Goal: Navigation & Orientation: Find specific page/section

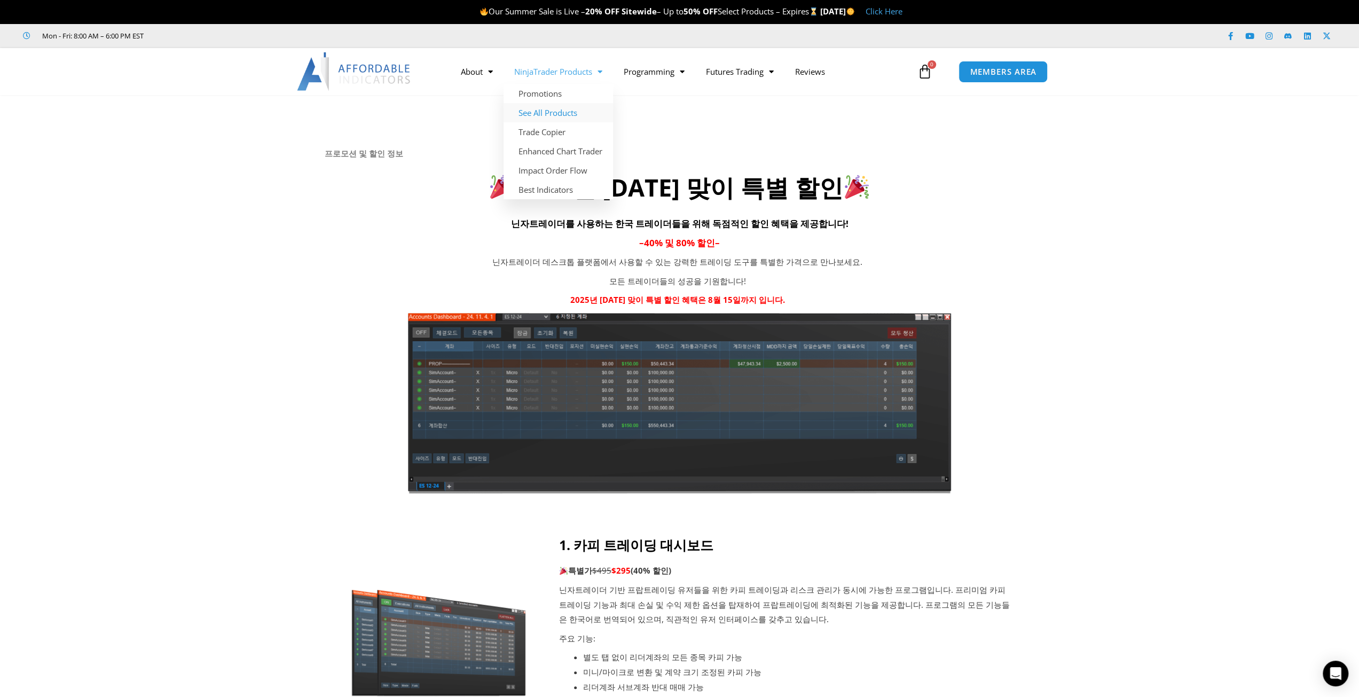
click at [559, 120] on link "See All Products" at bounding box center [557, 112] width 109 height 19
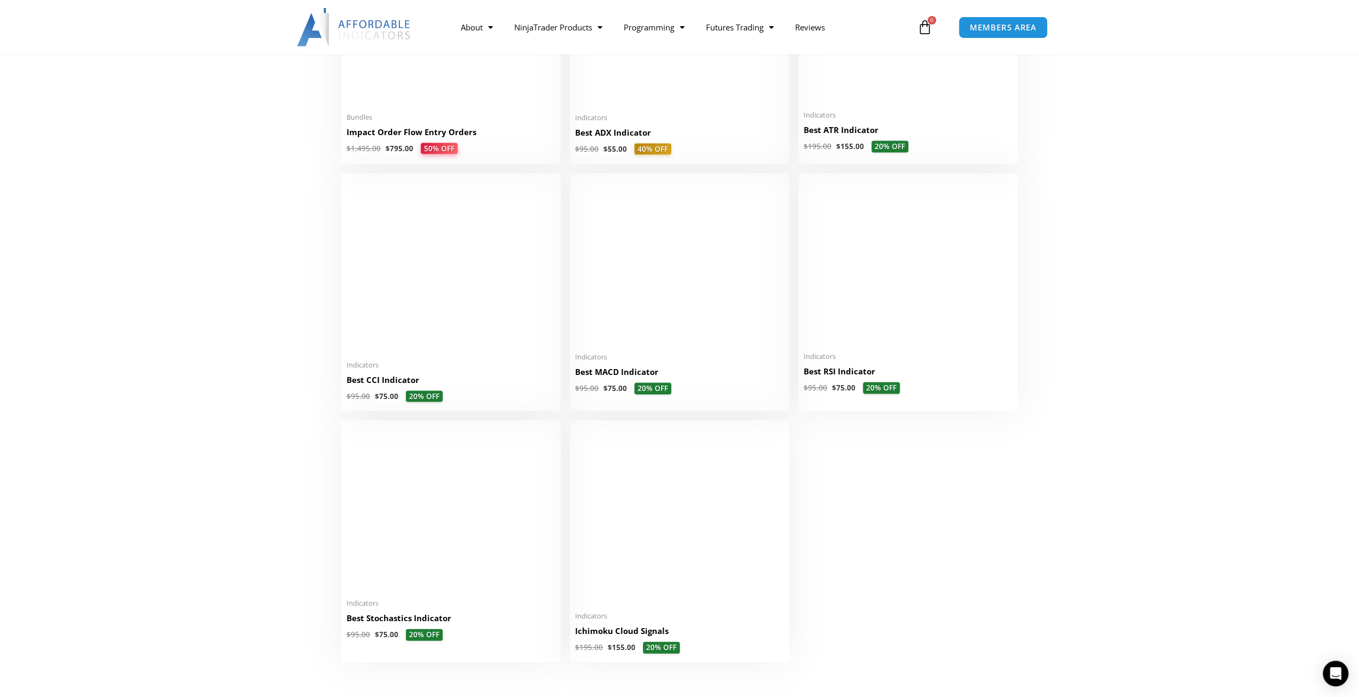
scroll to position [2189, 0]
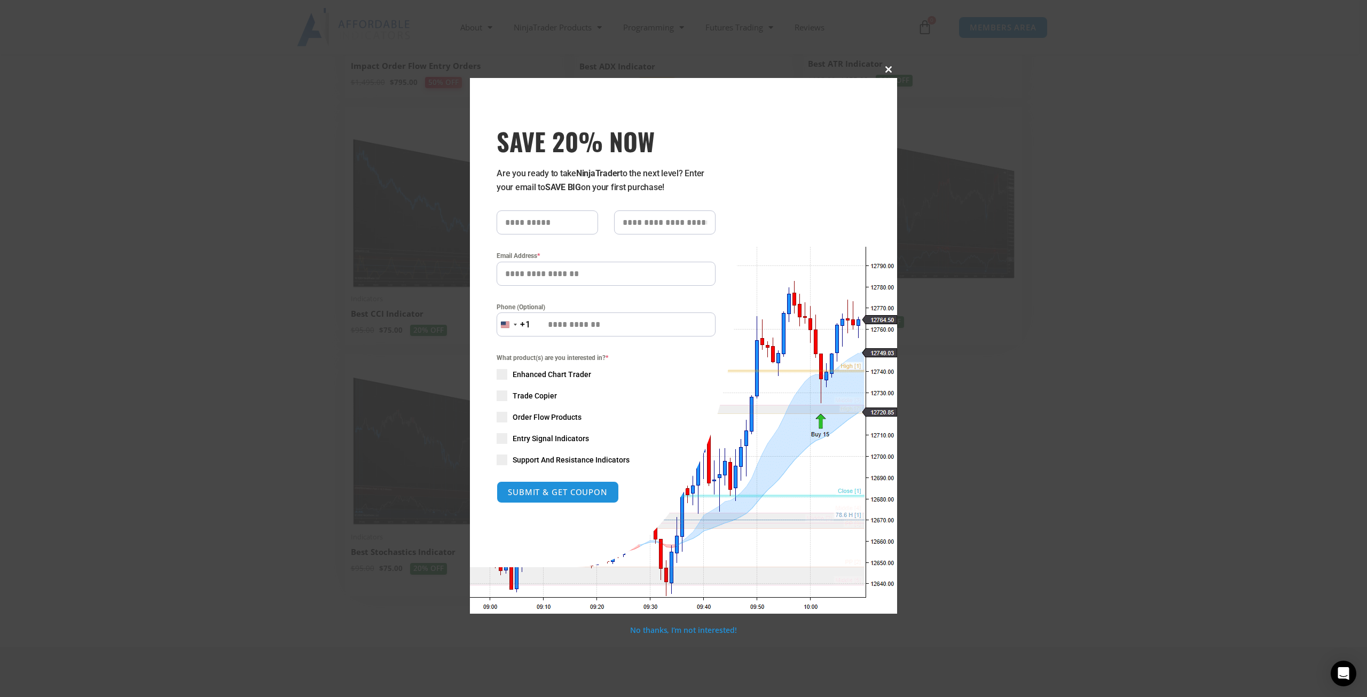
click at [889, 70] on span at bounding box center [888, 69] width 17 height 6
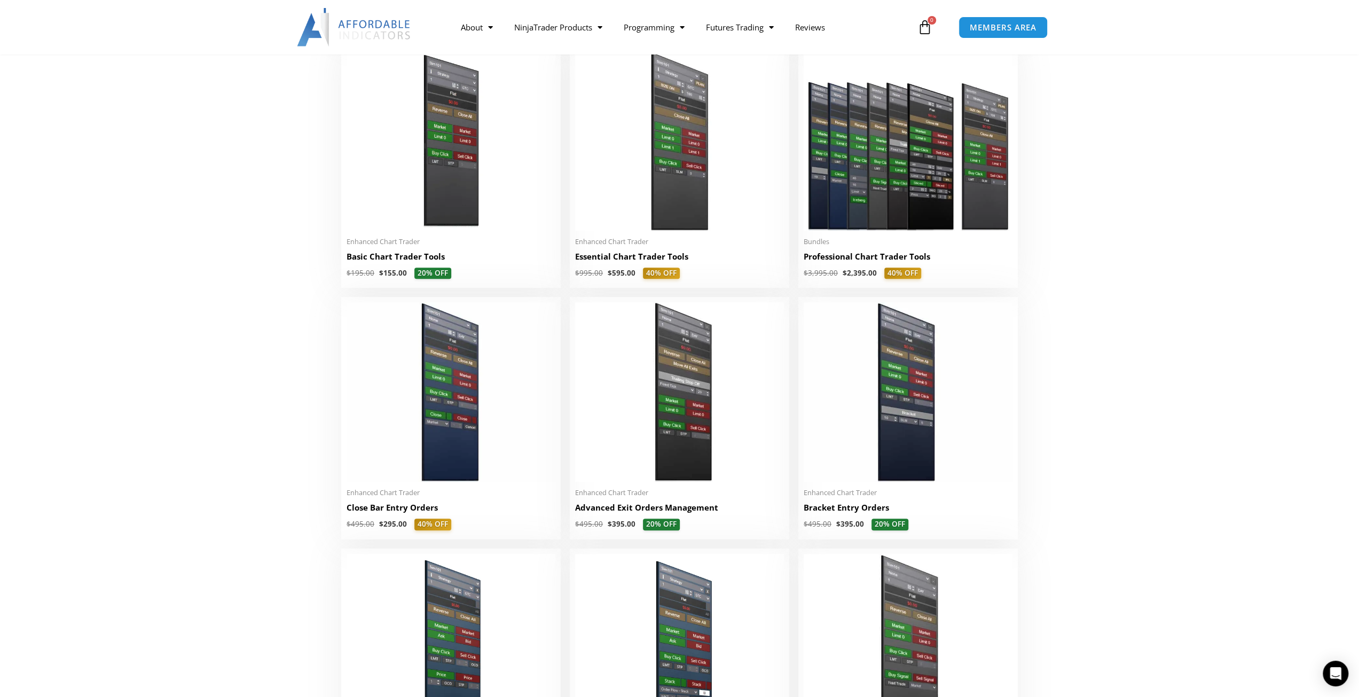
scroll to position [0, 0]
